Goal: Transaction & Acquisition: Purchase product/service

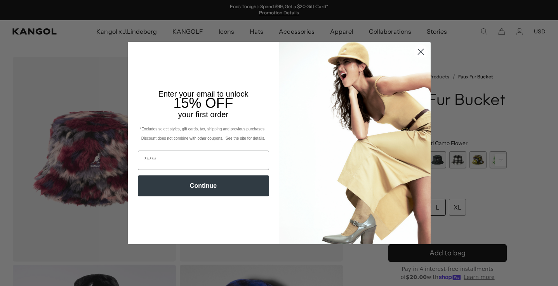
click at [422, 51] on circle "Close dialog" at bounding box center [420, 51] width 13 height 13
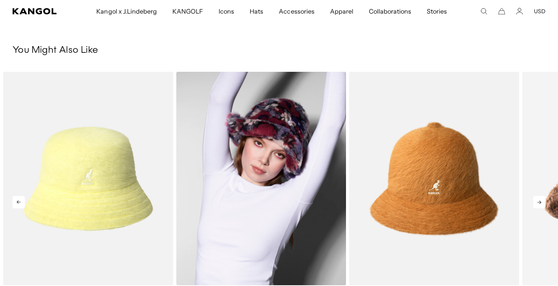
scroll to position [0, 160]
click at [270, 162] on img "2 of 5" at bounding box center [261, 178] width 170 height 213
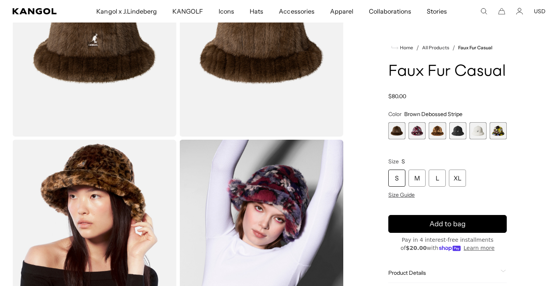
scroll to position [120, 0]
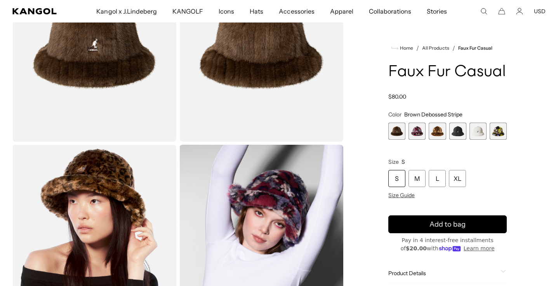
click at [398, 135] on span "1 of 6" at bounding box center [397, 131] width 17 height 17
click at [417, 137] on span "2 of 6" at bounding box center [417, 131] width 17 height 17
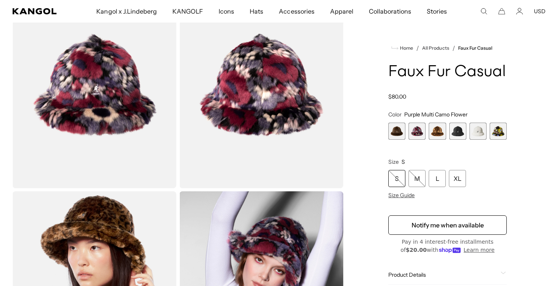
scroll to position [0, 160]
click at [500, 132] on span "6 of 6" at bounding box center [498, 131] width 17 height 17
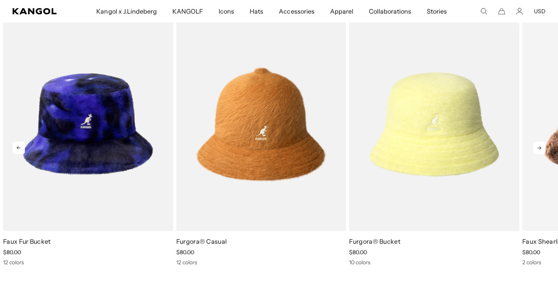
click at [545, 150] on icon at bounding box center [540, 148] width 12 height 12
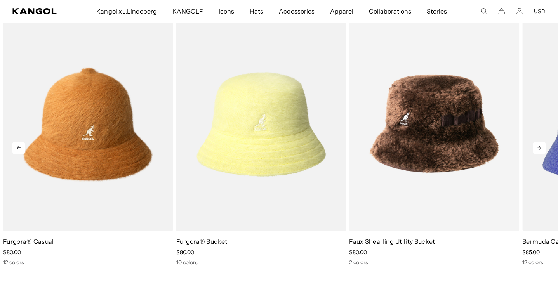
scroll to position [0, 160]
click at [545, 150] on icon at bounding box center [540, 148] width 12 height 12
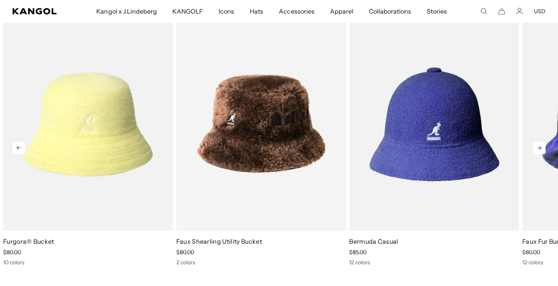
scroll to position [0, 0]
click at [545, 150] on icon at bounding box center [540, 148] width 12 height 12
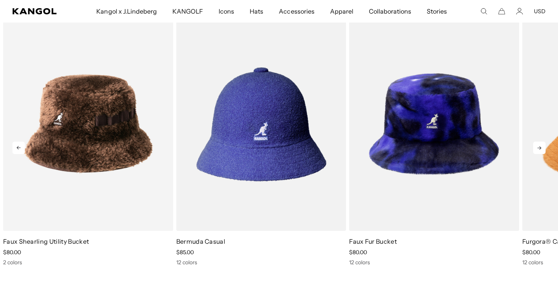
scroll to position [0, 160]
click at [545, 151] on icon at bounding box center [540, 148] width 12 height 12
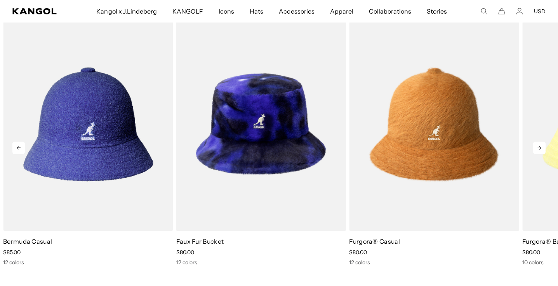
scroll to position [0, 0]
click at [545, 151] on icon at bounding box center [540, 148] width 12 height 12
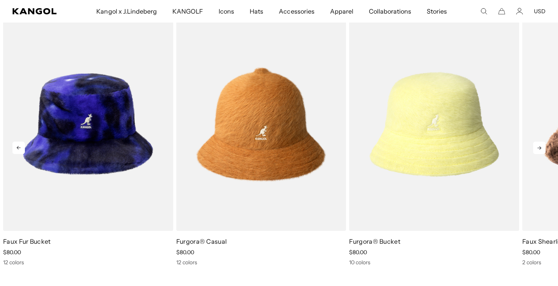
scroll to position [0, 160]
